Goal: Task Accomplishment & Management: Manage account settings

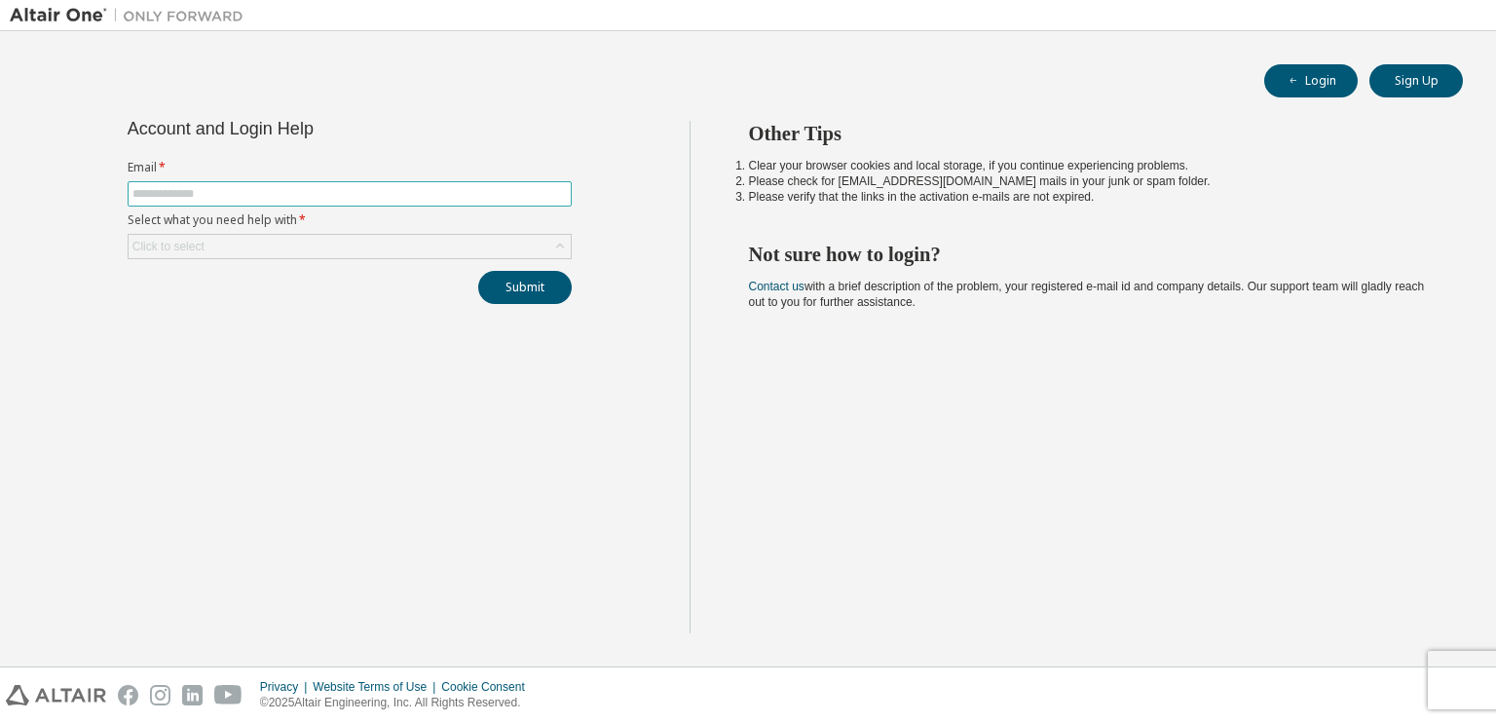
click at [277, 190] on input "text" at bounding box center [349, 194] width 434 height 16
type input "**********"
click at [456, 243] on div "Click to select" at bounding box center [350, 246] width 442 height 23
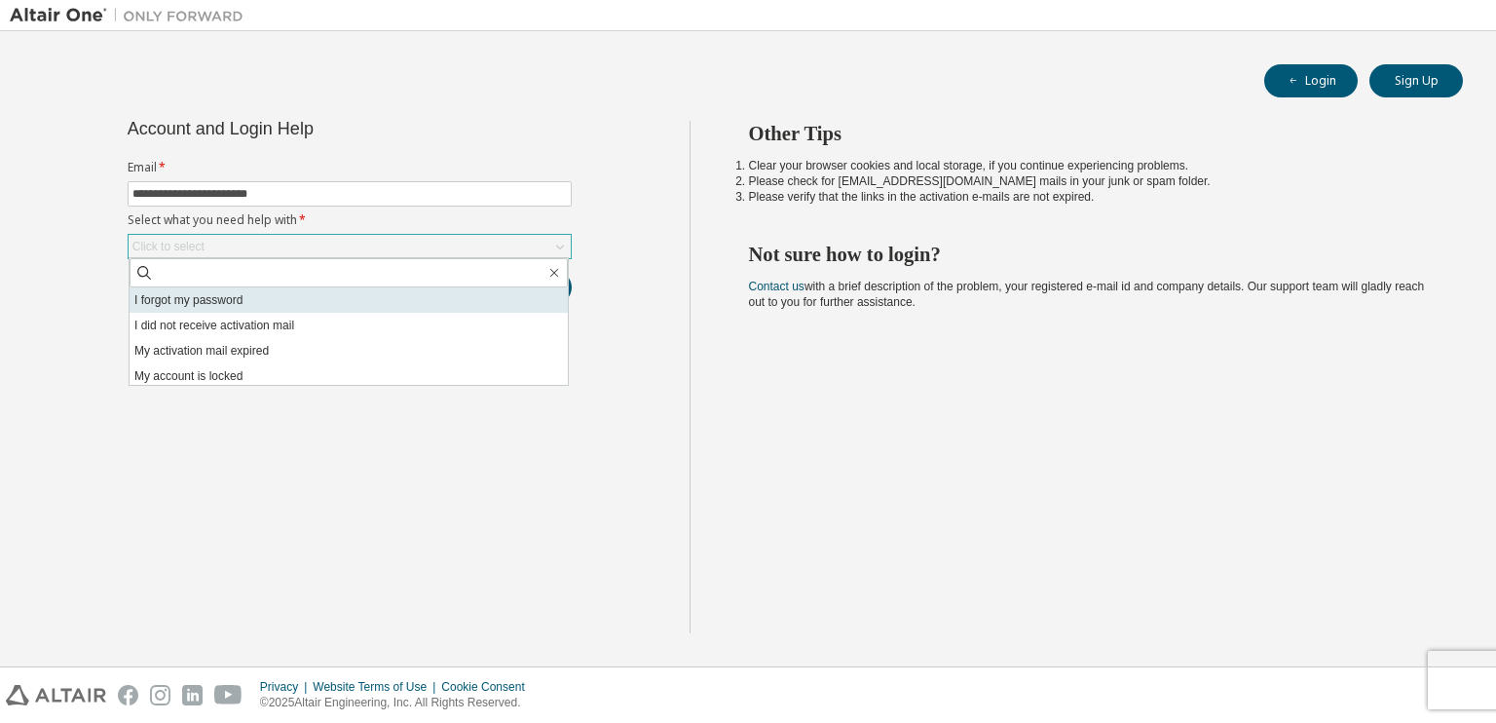
click at [283, 296] on li "I forgot my password" at bounding box center [349, 299] width 438 height 25
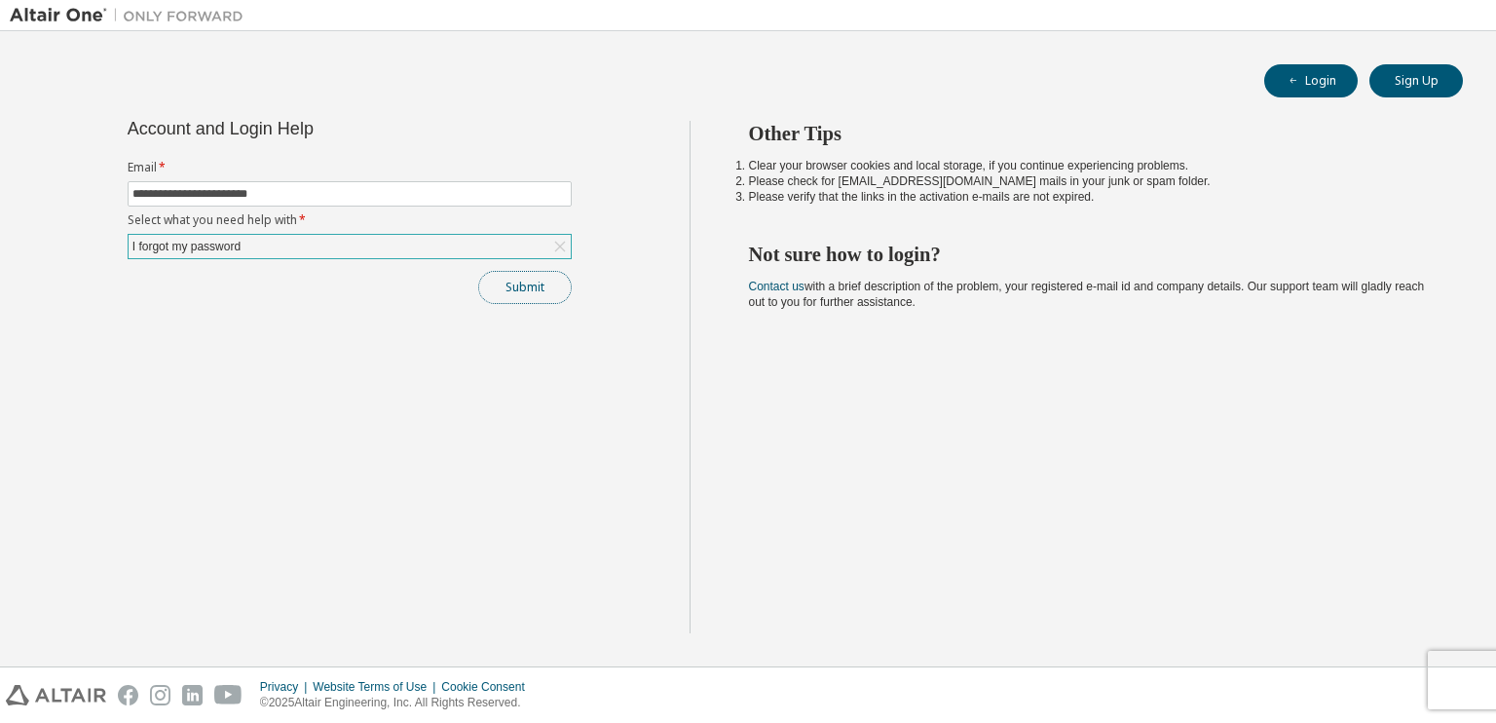
click at [538, 281] on button "Submit" at bounding box center [524, 287] width 93 height 33
click at [551, 286] on button "Submit" at bounding box center [524, 287] width 93 height 33
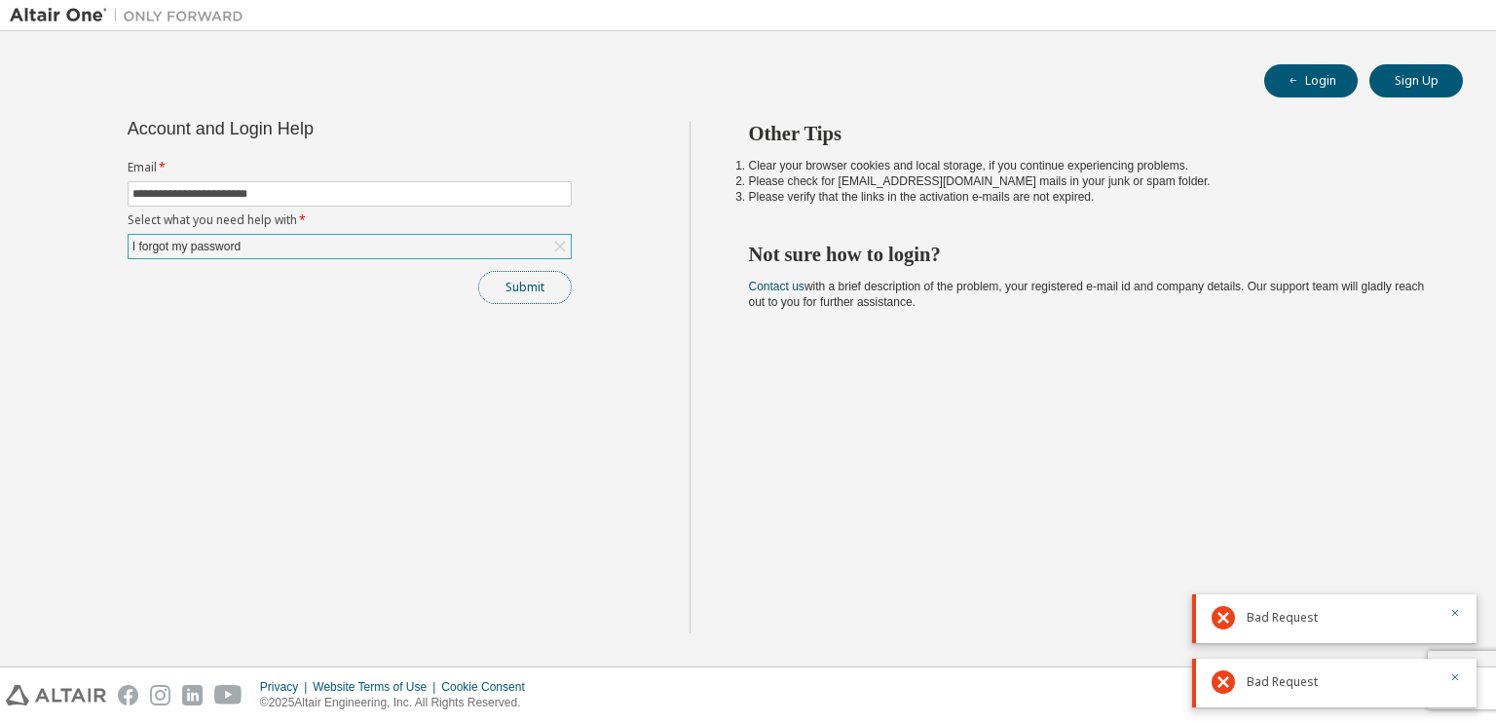
click at [506, 282] on button "Submit" at bounding box center [524, 287] width 93 height 33
click at [524, 283] on button "Submit" at bounding box center [524, 287] width 93 height 33
